Goal: Navigation & Orientation: Find specific page/section

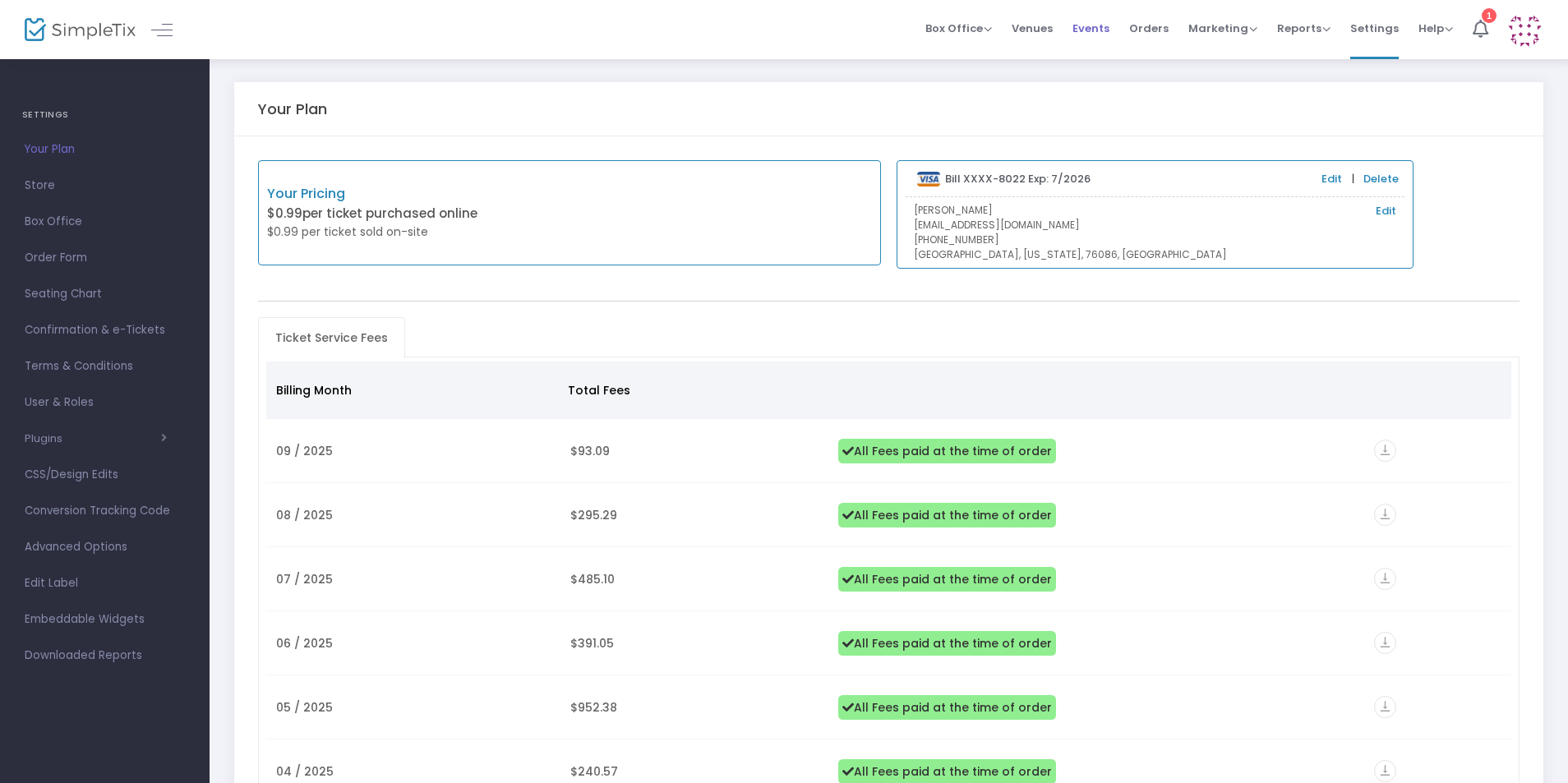
click at [1108, 21] on span "Events" at bounding box center [1090, 28] width 37 height 42
click at [1110, 27] on span "Events" at bounding box center [1090, 28] width 37 height 42
click at [1095, 31] on span "Events" at bounding box center [1090, 28] width 37 height 42
click at [1100, 26] on span "Events" at bounding box center [1090, 28] width 37 height 42
